Goal: Task Accomplishment & Management: Complete application form

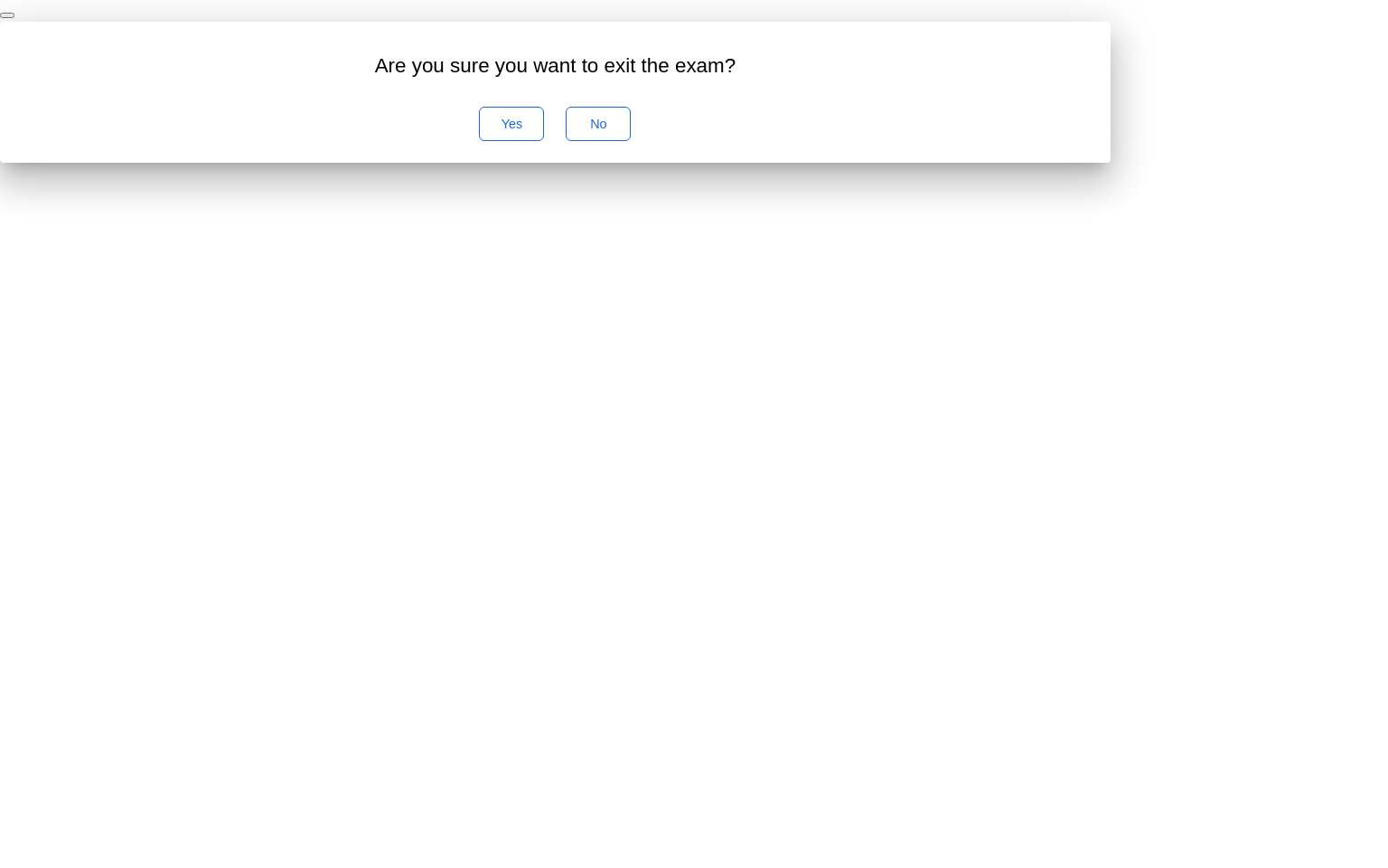
click at [631, 141] on button "No" at bounding box center [598, 124] width 65 height 34
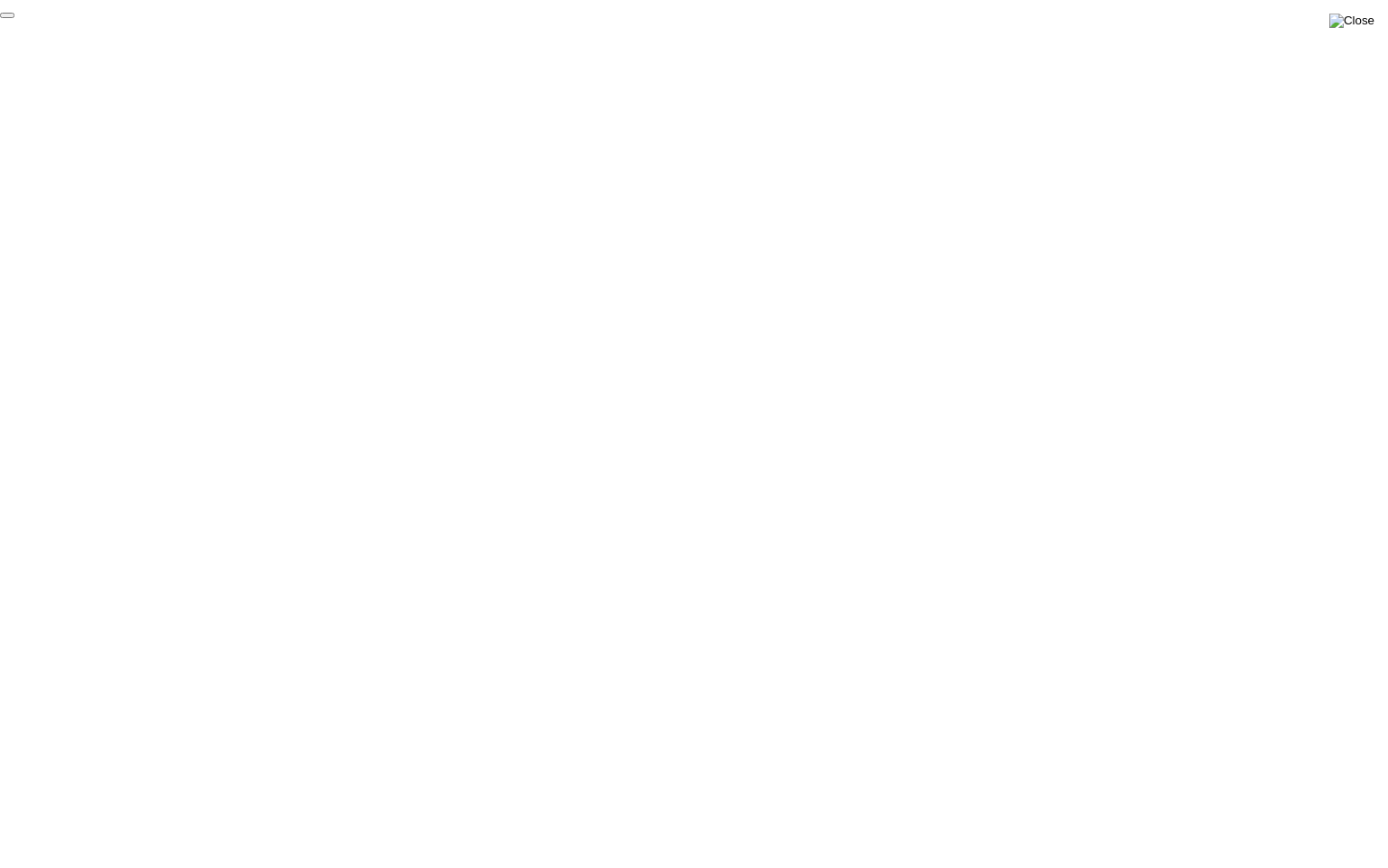
click at [1362, 28] on img at bounding box center [1352, 20] width 45 height 14
